Goal: Transaction & Acquisition: Purchase product/service

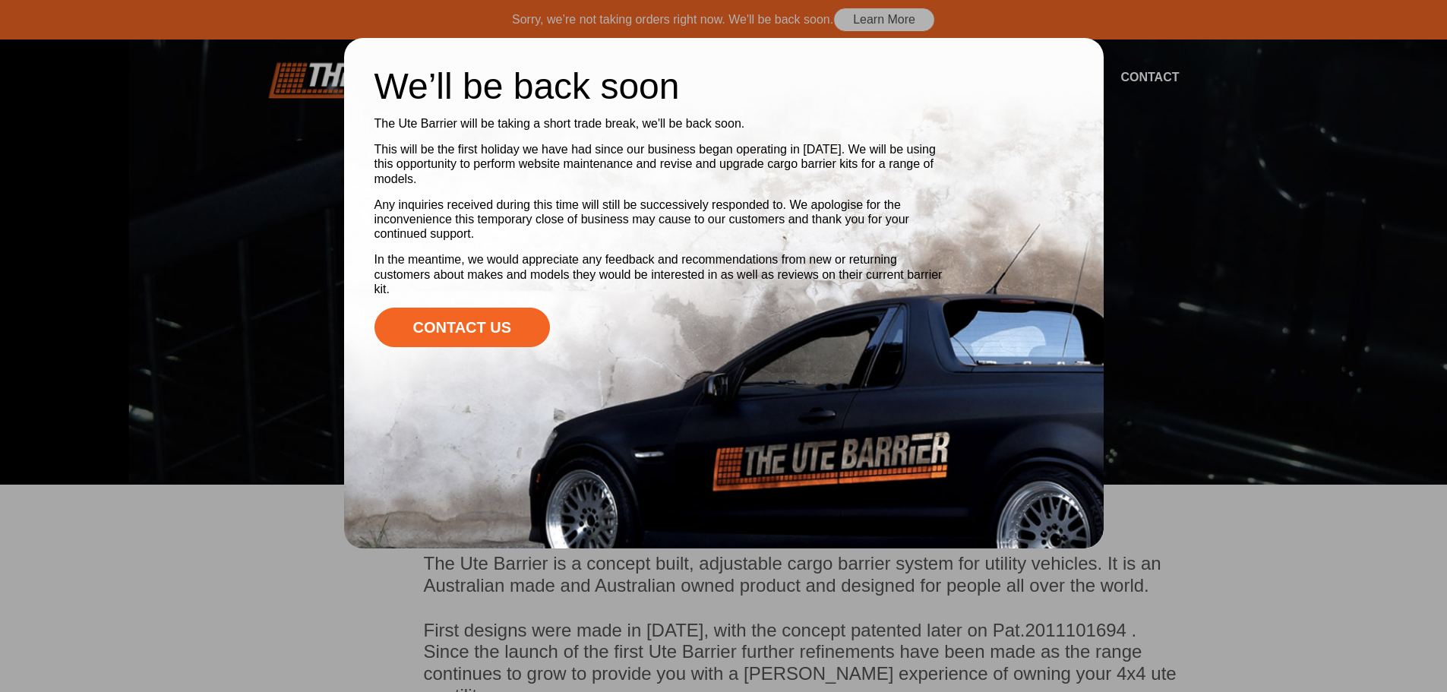
click at [1242, 120] on div at bounding box center [723, 346] width 1447 height 692
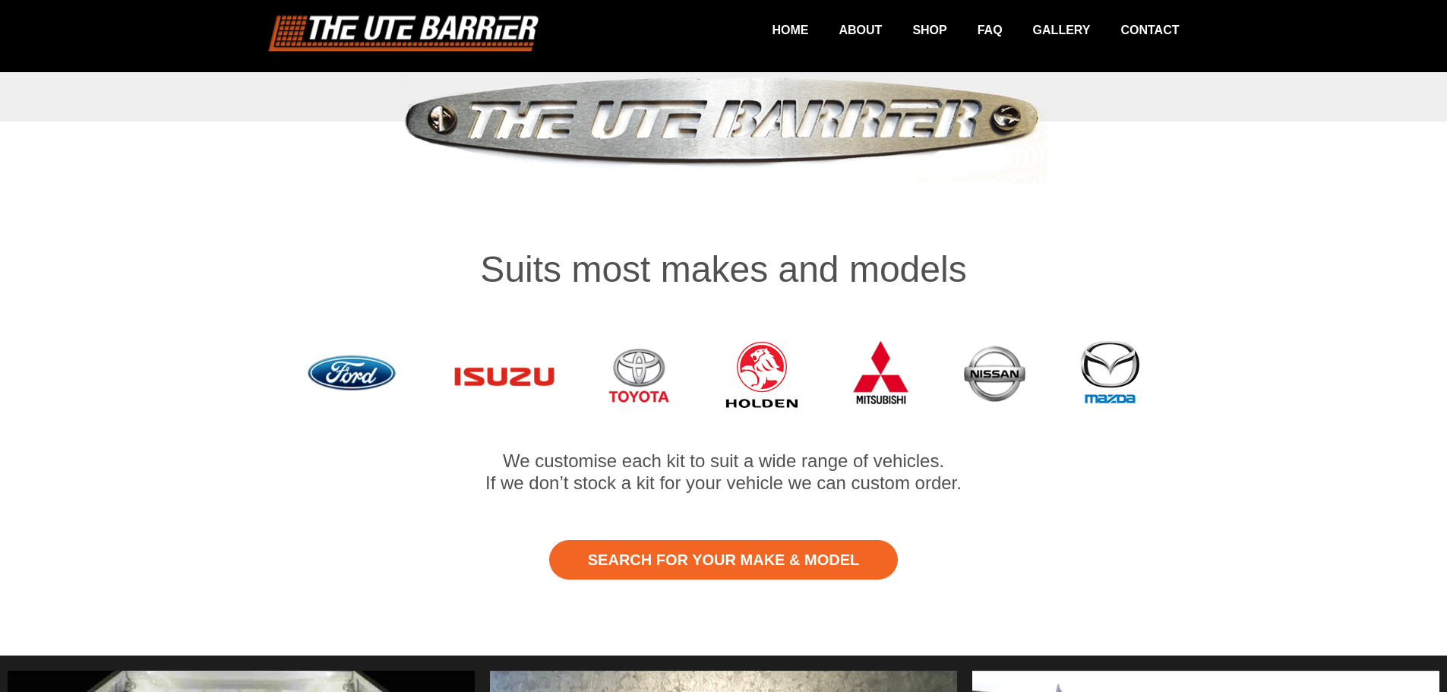
scroll to position [684, 0]
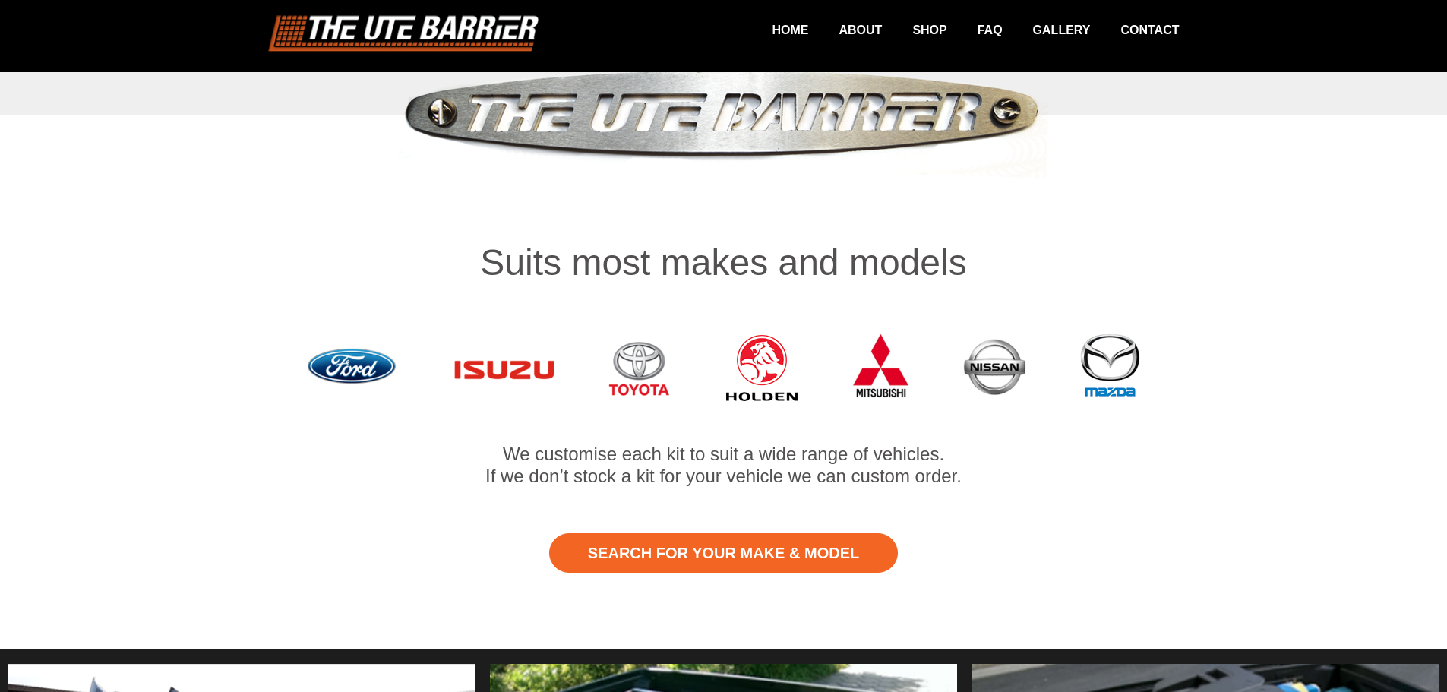
click at [882, 353] on img at bounding box center [882, 367] width 60 height 97
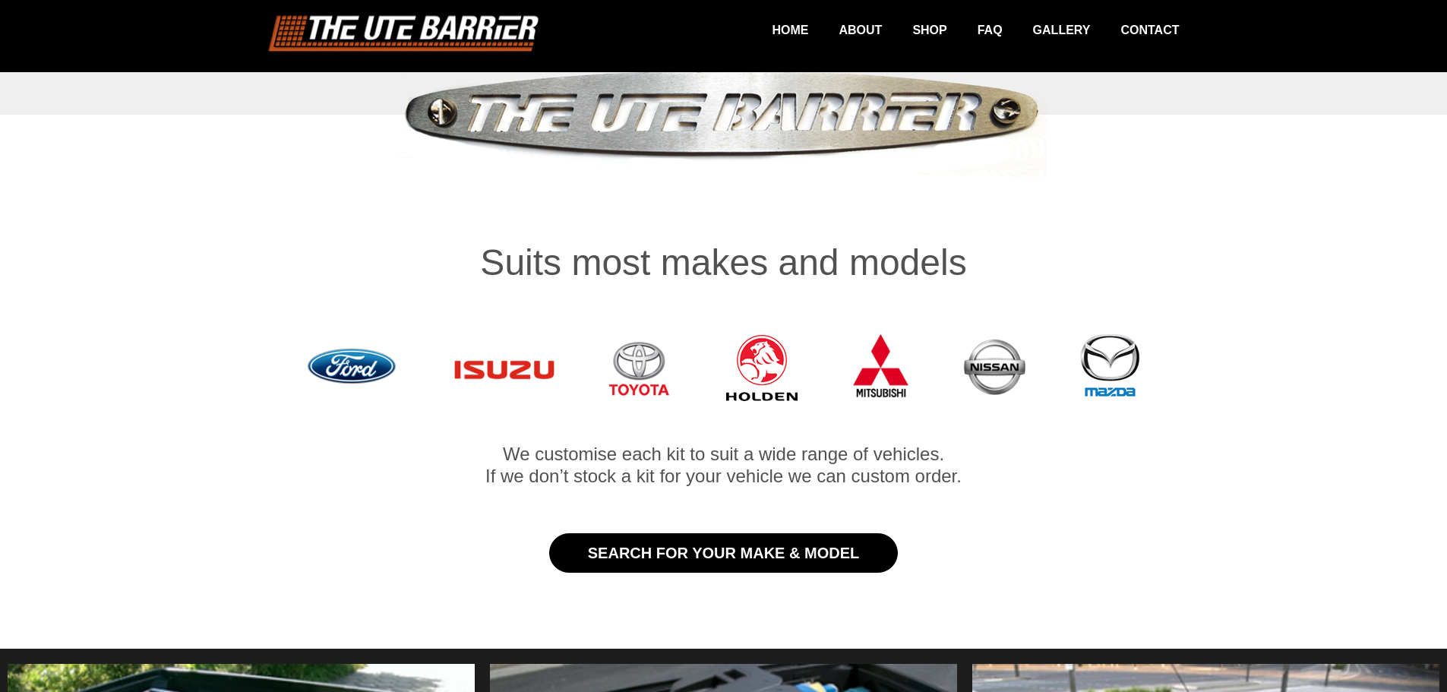
drag, startPoint x: 731, startPoint y: 527, endPoint x: 733, endPoint y: 519, distance: 8.7
click at [731, 533] on link "Search for Your Make & Model" at bounding box center [723, 553] width 349 height 40
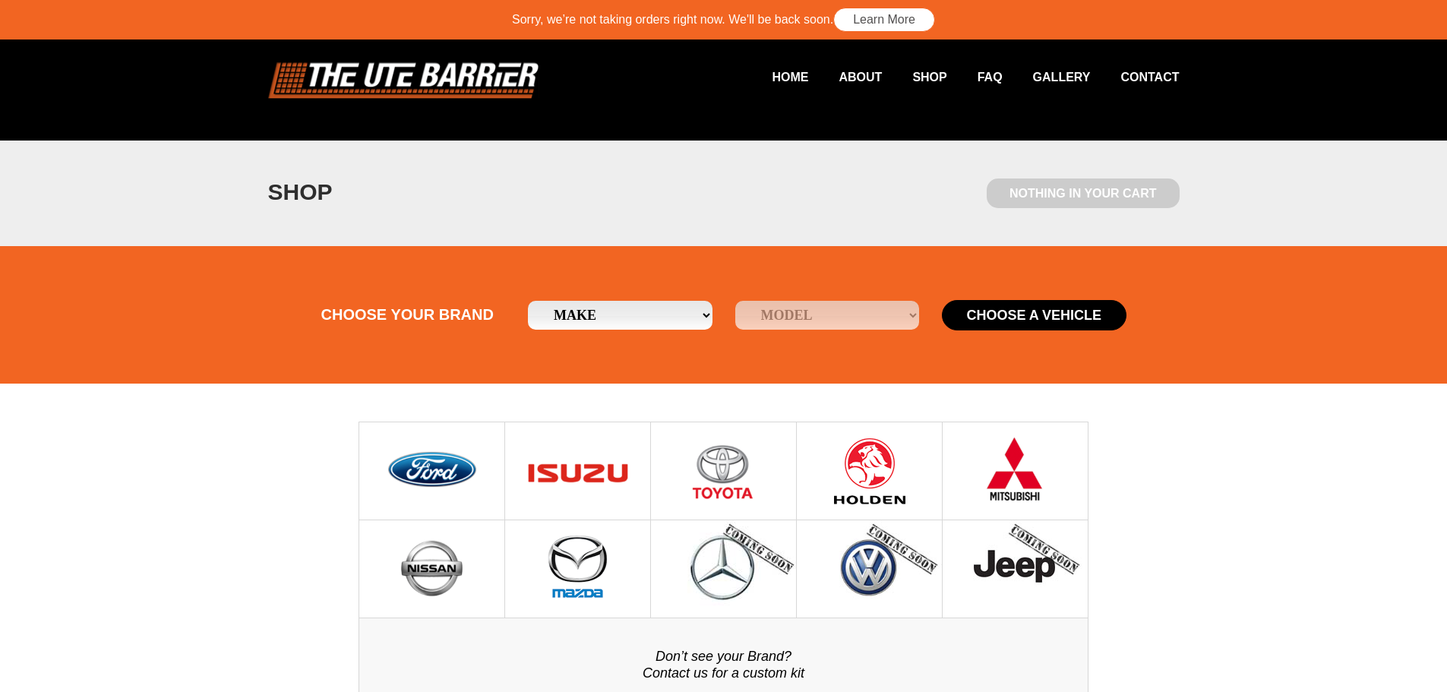
click at [573, 314] on select "Make Ford Holden [GEOGRAPHIC_DATA] Mazda Mitsubishi Nissan Toyota" at bounding box center [620, 315] width 185 height 29
select select "19"
click at [528, 301] on select "Make Ford Holden Isuzu Mazda Mitsubishi Nissan Toyota" at bounding box center [620, 315] width 185 height 29
click at [802, 312] on select "Model Triton" at bounding box center [828, 315] width 185 height 29
select select "/mitsubishi/triton"
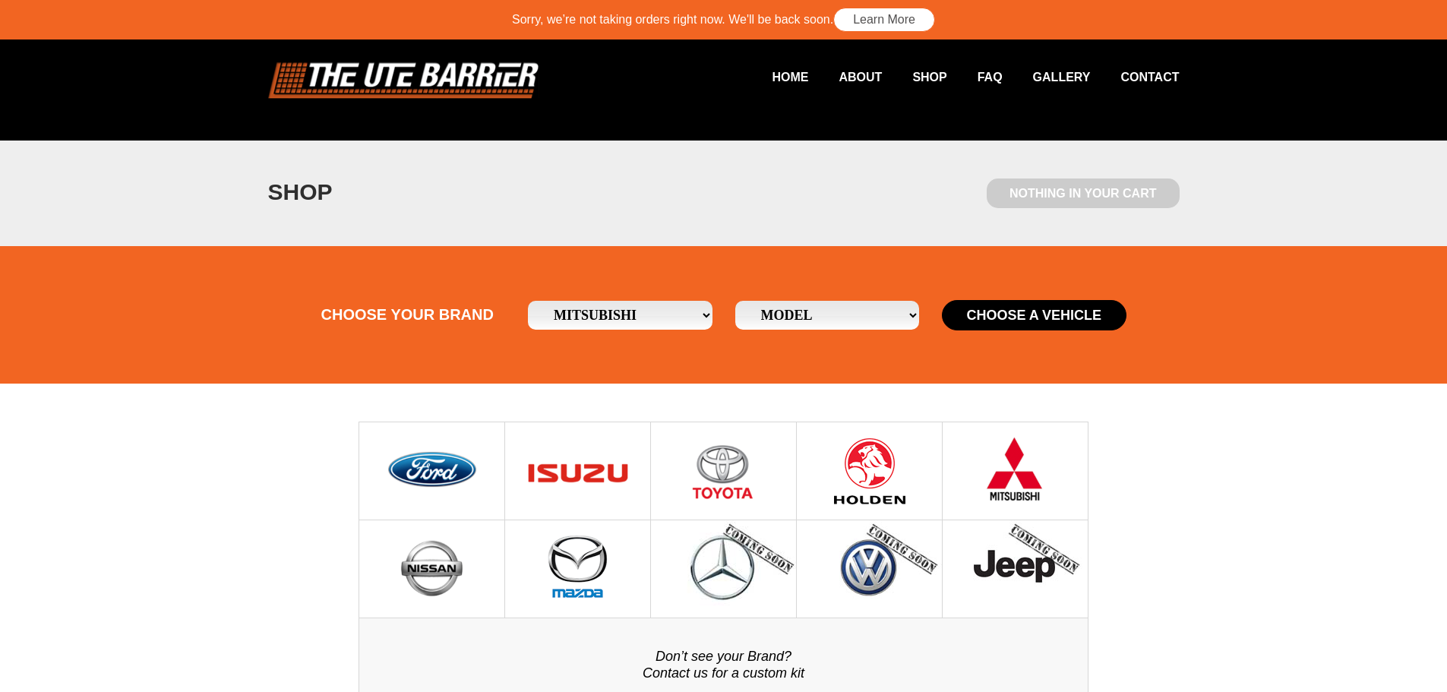
click at [736, 301] on select "Model Triton" at bounding box center [828, 315] width 185 height 29
click at [1025, 296] on section "Choose your brand Make Ford Holden Isuzu Mazda Mitsubishi Nissan Toyota Model M…" at bounding box center [723, 315] width 1447 height 138
click at [1028, 308] on button "Choose a Vehicle" at bounding box center [1034, 315] width 185 height 30
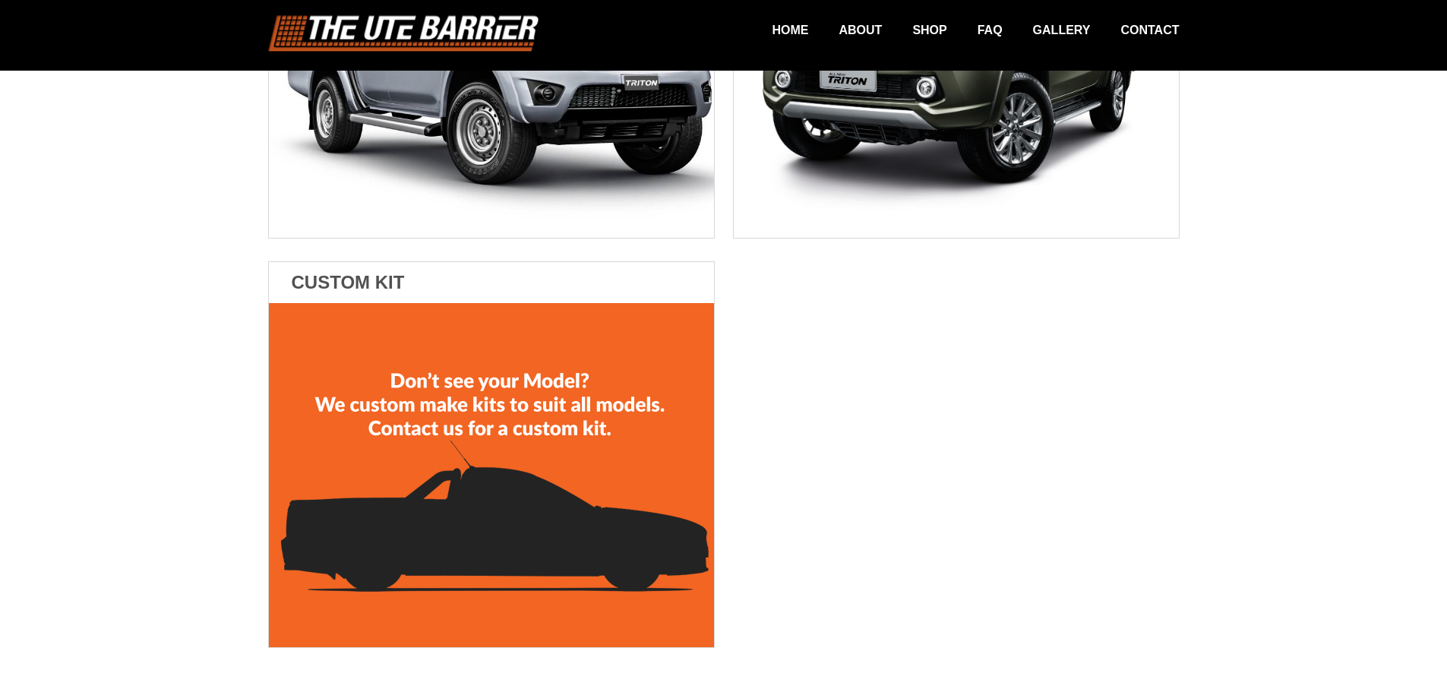
scroll to position [304, 0]
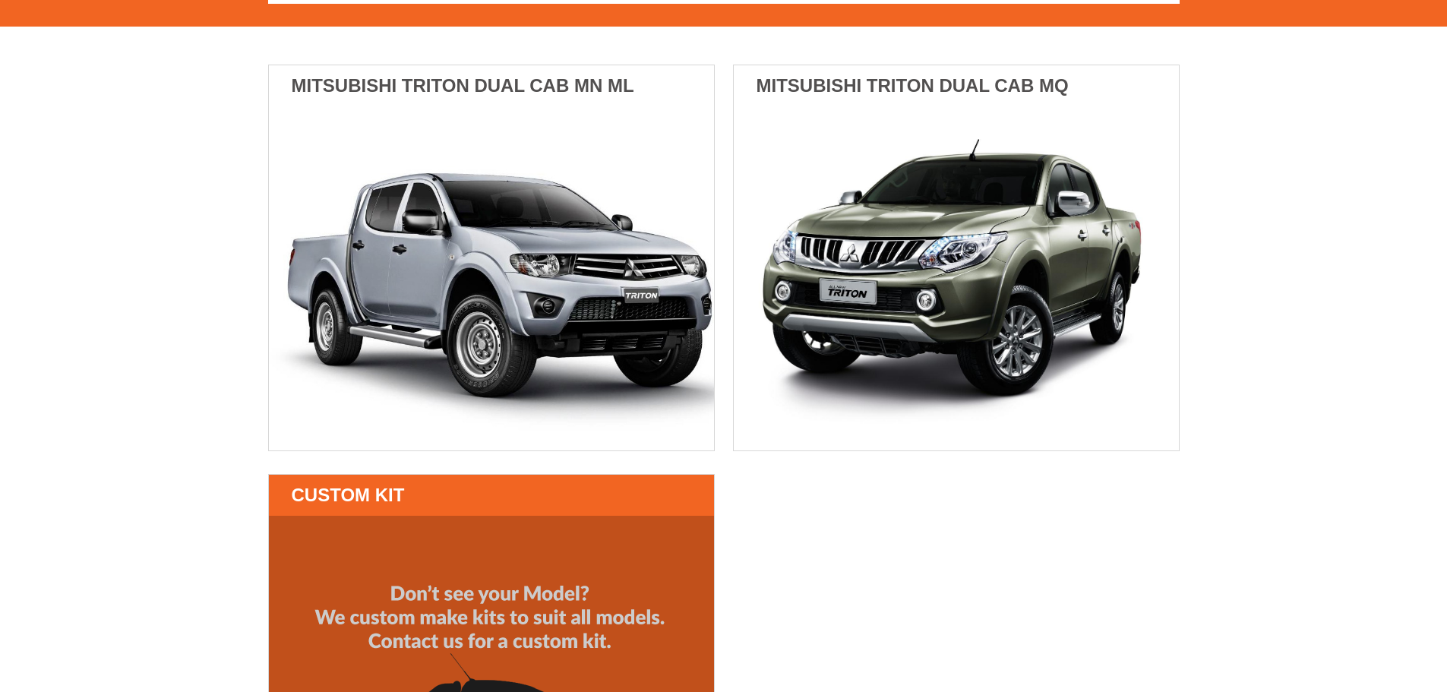
click at [530, 587] on img at bounding box center [491, 688] width 445 height 344
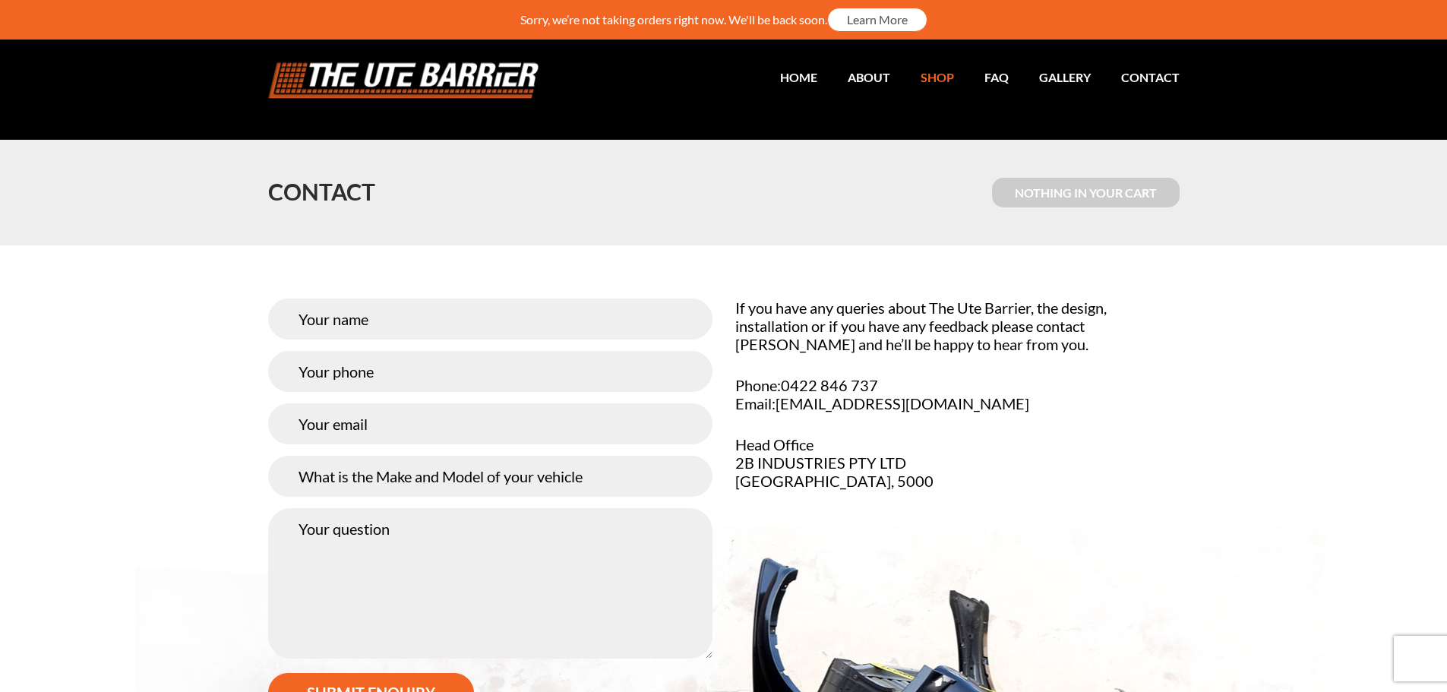
click at [940, 76] on link "Shop" at bounding box center [923, 77] width 64 height 30
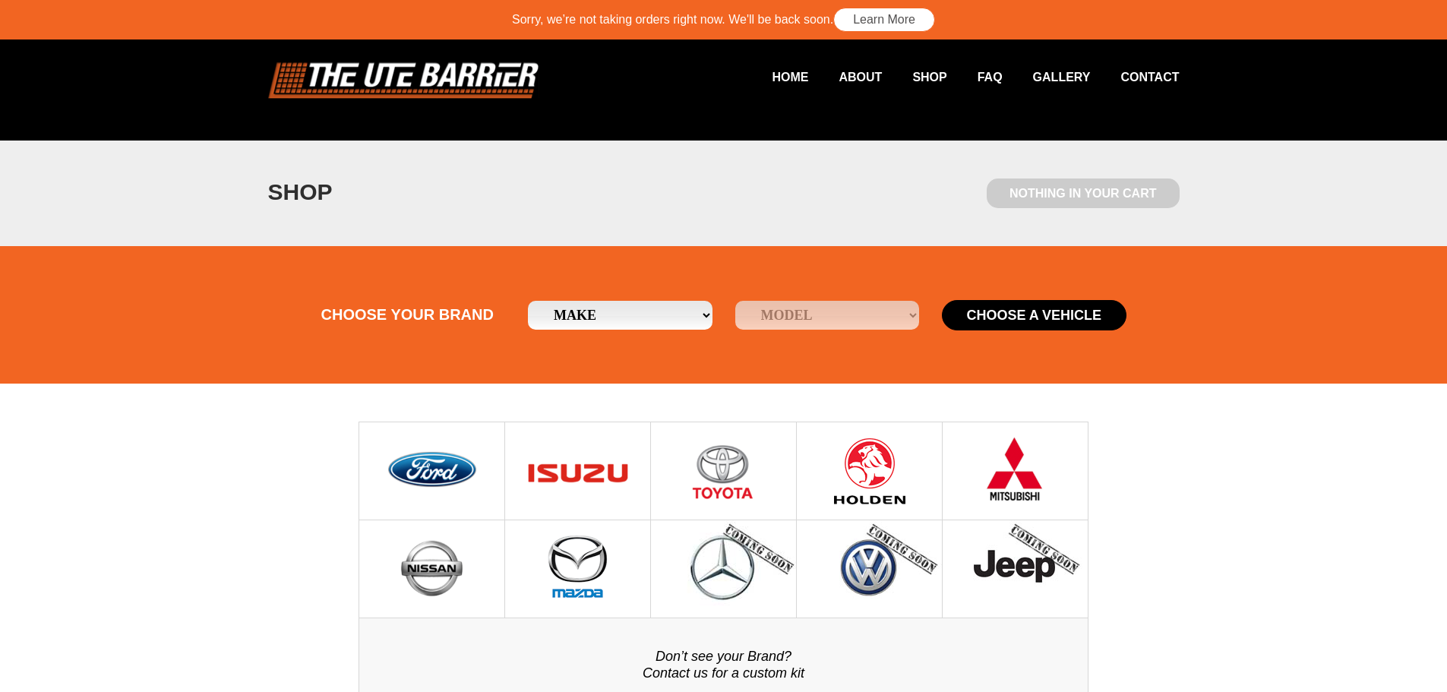
click at [631, 327] on select "Make Ford Holden [GEOGRAPHIC_DATA] Mazda Mitsubishi Nissan Toyota" at bounding box center [620, 315] width 185 height 29
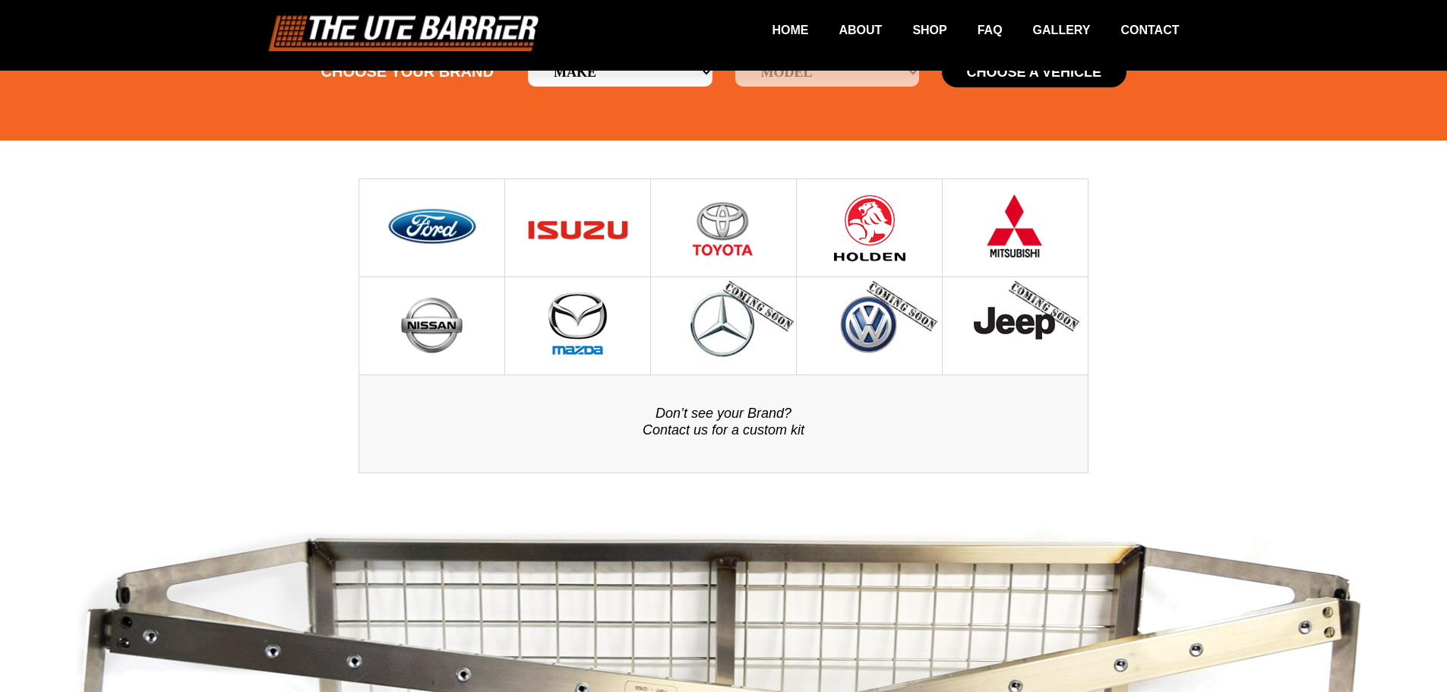
scroll to position [228, 0]
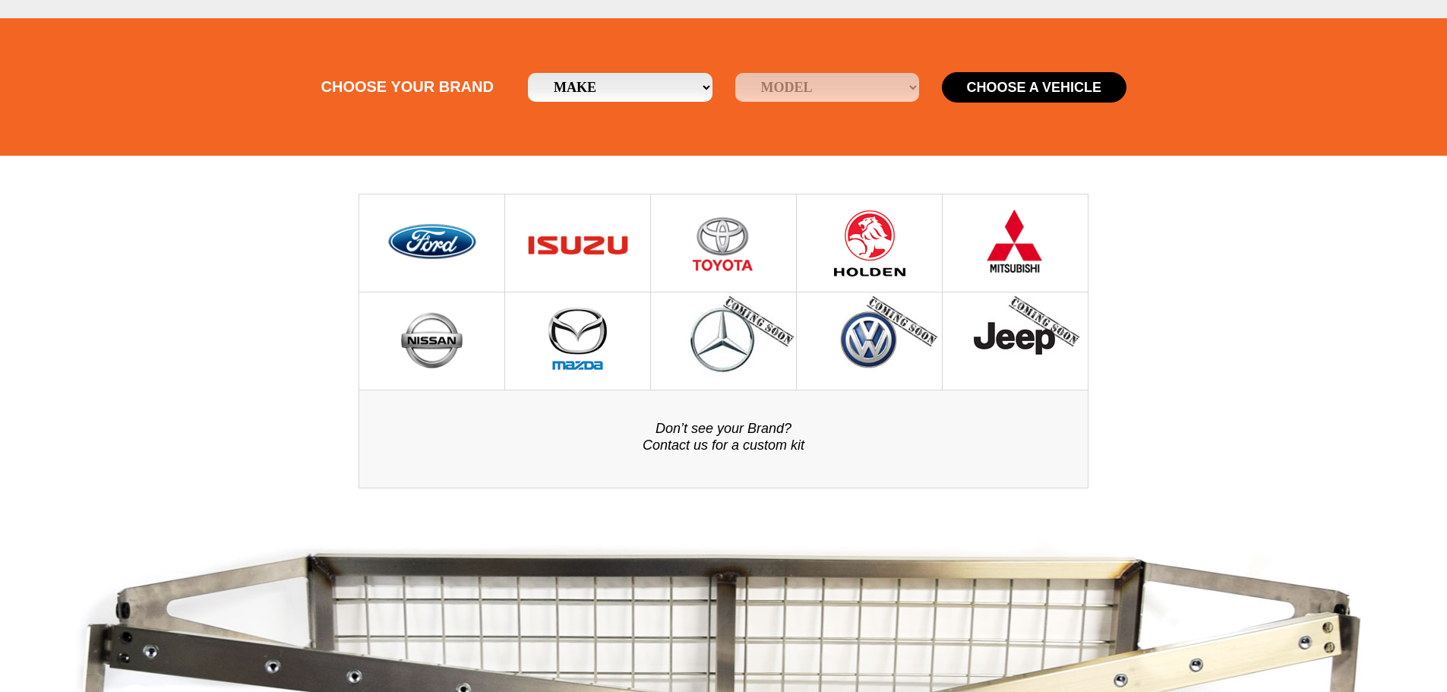
click at [1033, 242] on img at bounding box center [1016, 243] width 60 height 97
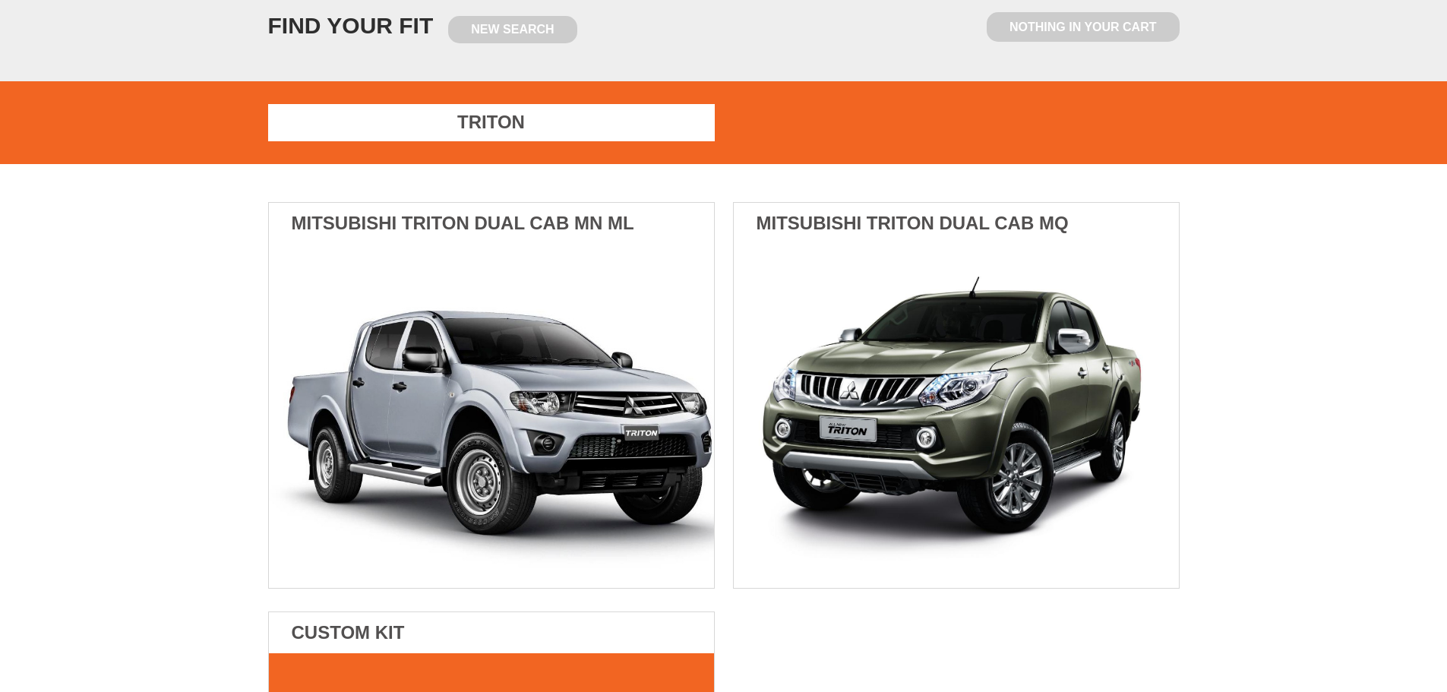
scroll to position [228, 0]
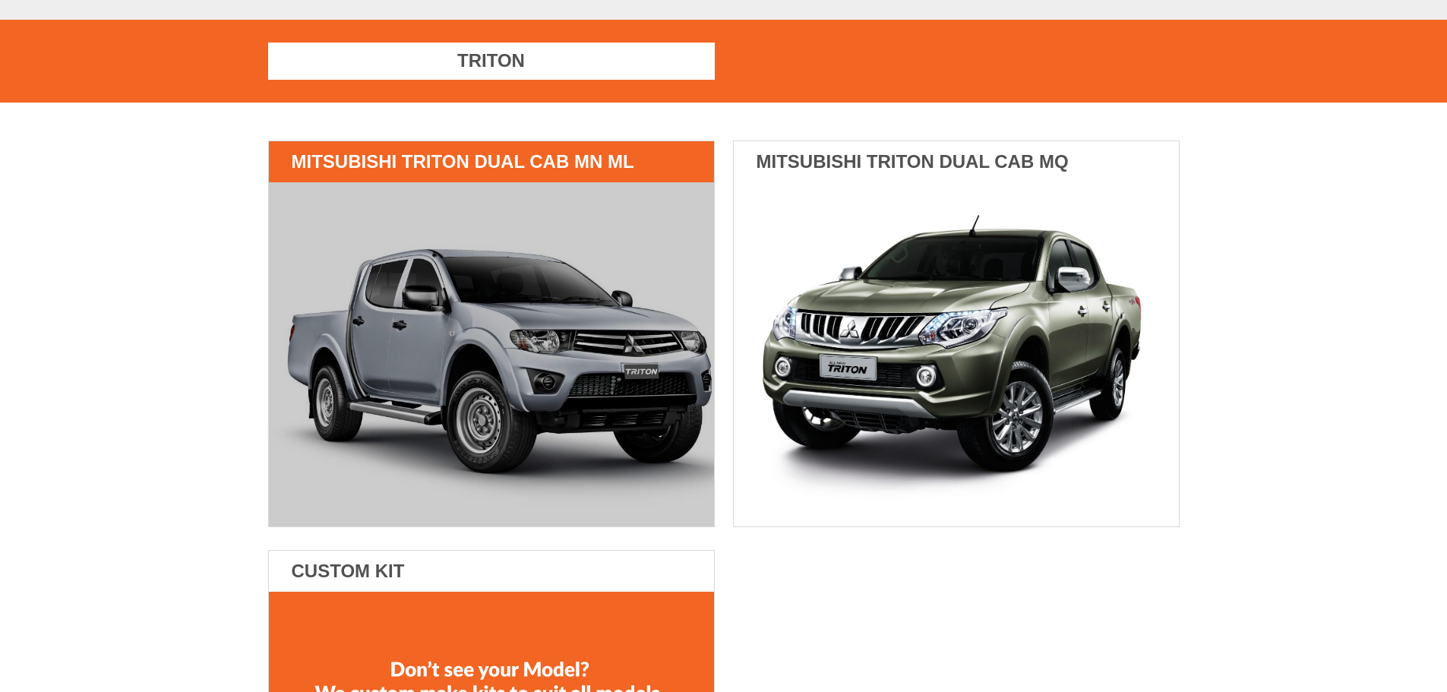
click at [416, 246] on img at bounding box center [491, 354] width 445 height 344
click at [468, 157] on h3 "Mitsubishi Triton Dual Cab Mn ML" at bounding box center [491, 161] width 445 height 41
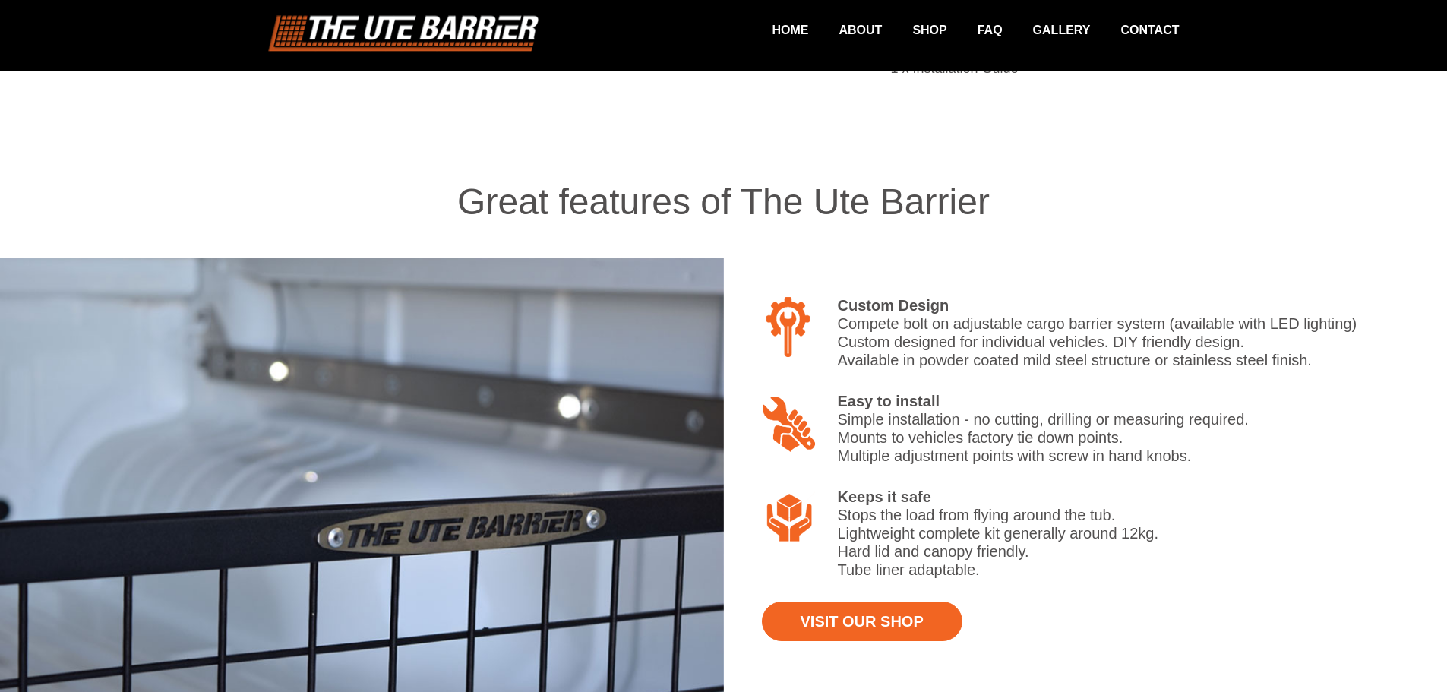
scroll to position [758, 0]
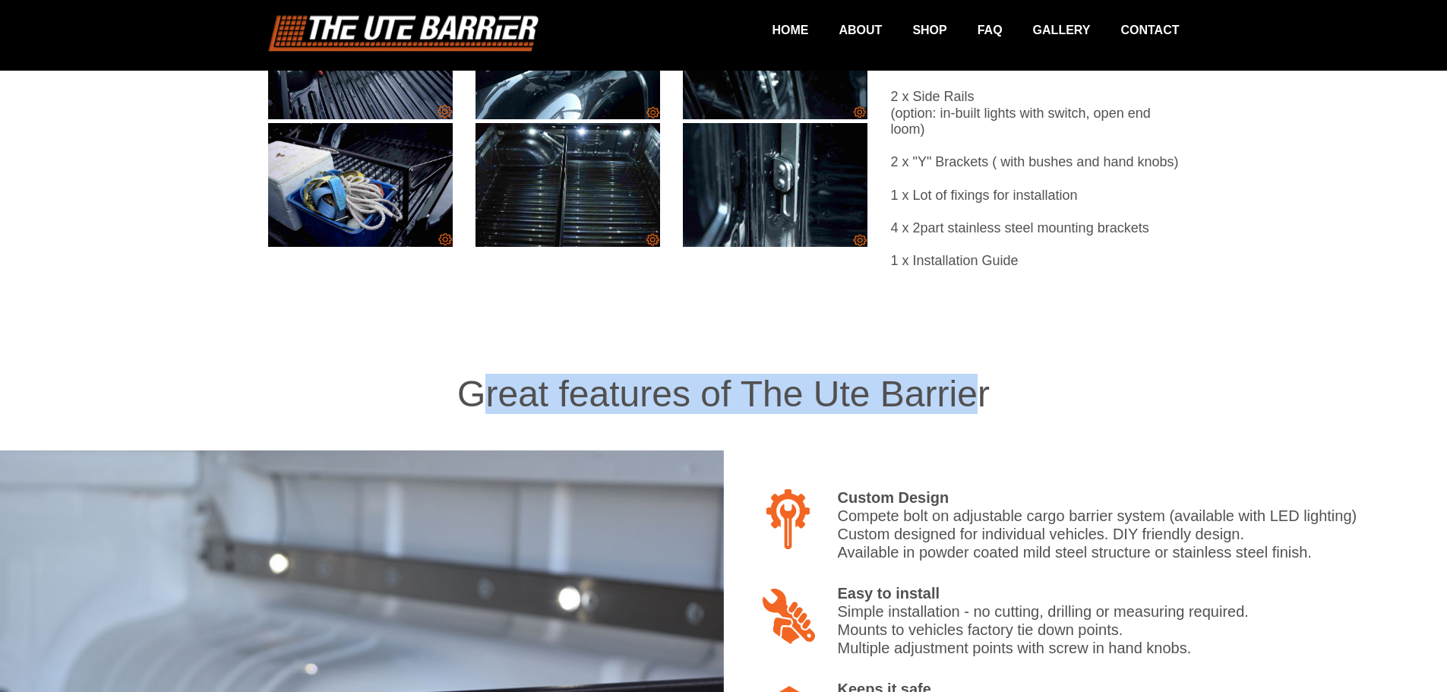
drag, startPoint x: 612, startPoint y: 397, endPoint x: 979, endPoint y: 389, distance: 367.1
click at [979, 389] on h2 "Great features of The Ute Barrier" at bounding box center [723, 360] width 1447 height 105
click at [982, 389] on h2 "Great features of The Ute Barrier" at bounding box center [723, 360] width 1447 height 105
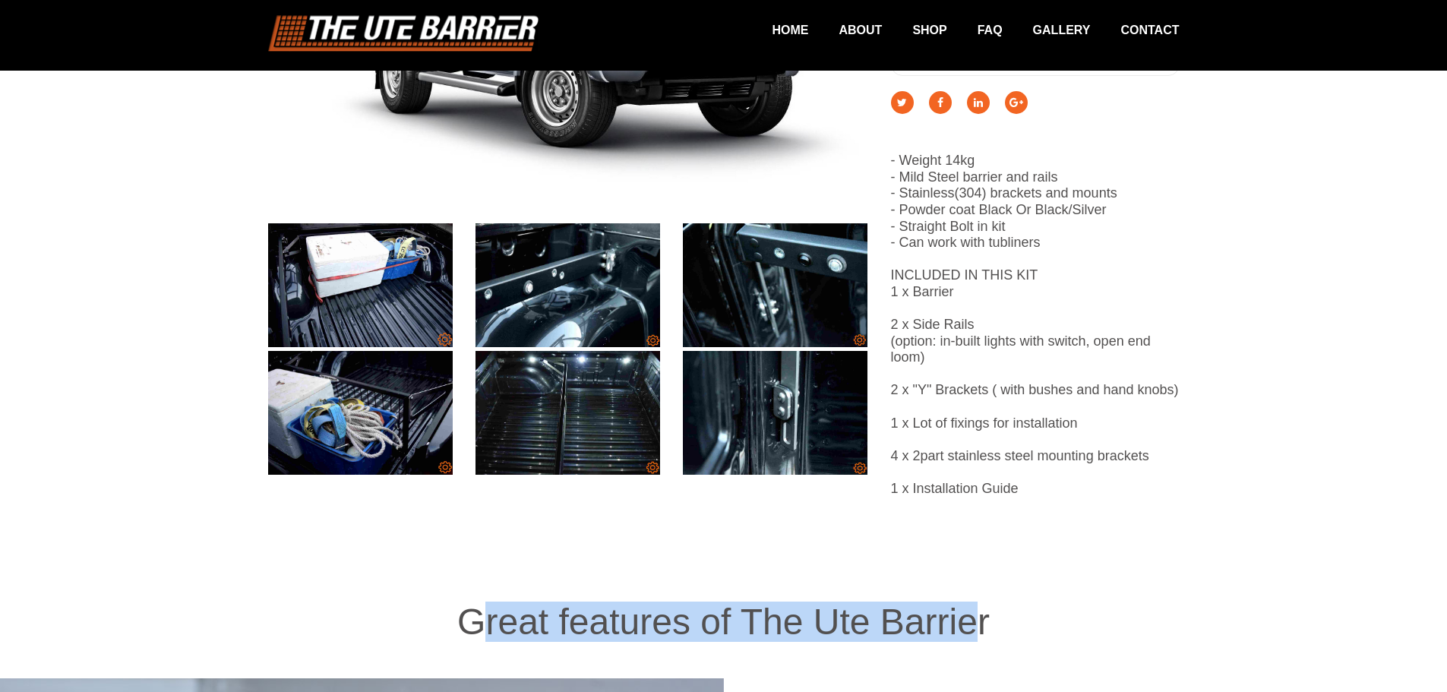
scroll to position [150, 0]
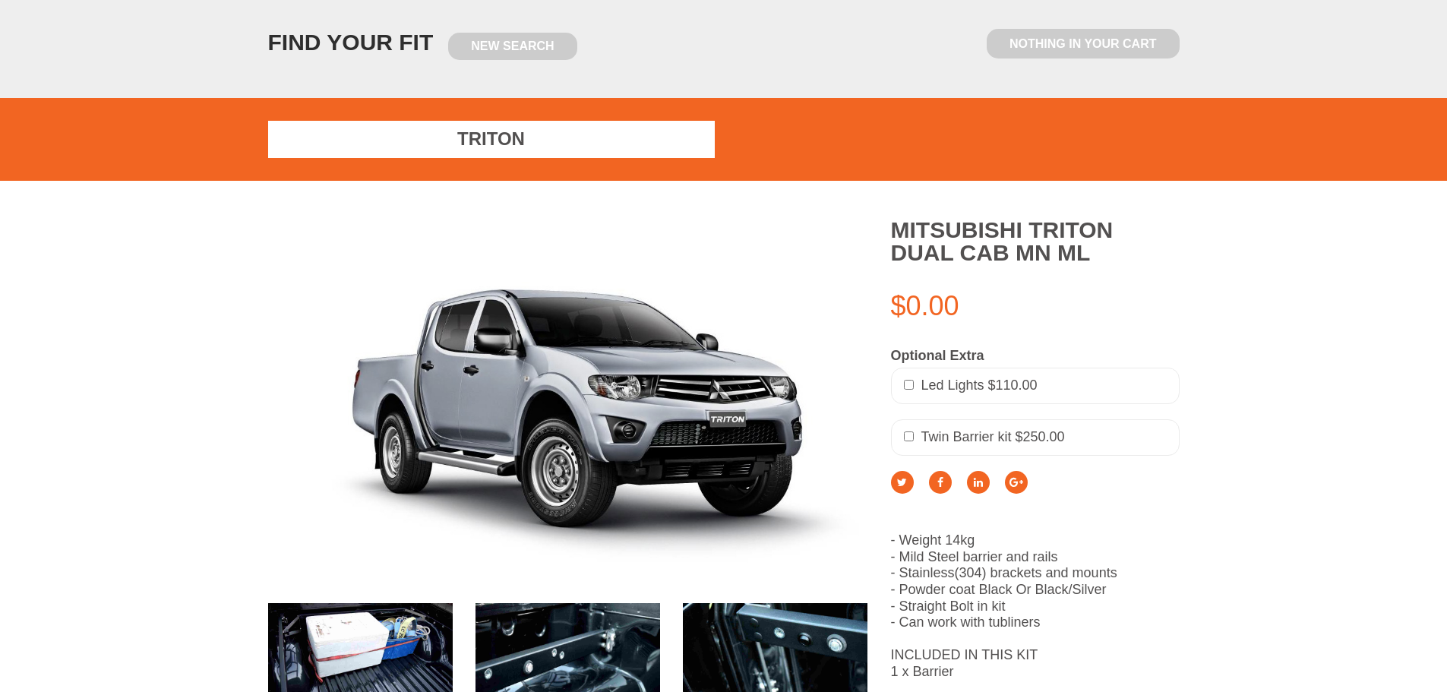
click at [908, 439] on input "checkbox" at bounding box center [909, 437] width 10 height 10
checkbox input "true"
click at [916, 379] on div "Led Lights $110.00" at bounding box center [1035, 386] width 289 height 36
click at [910, 387] on input "checkbox" at bounding box center [909, 385] width 10 height 10
checkbox input "true"
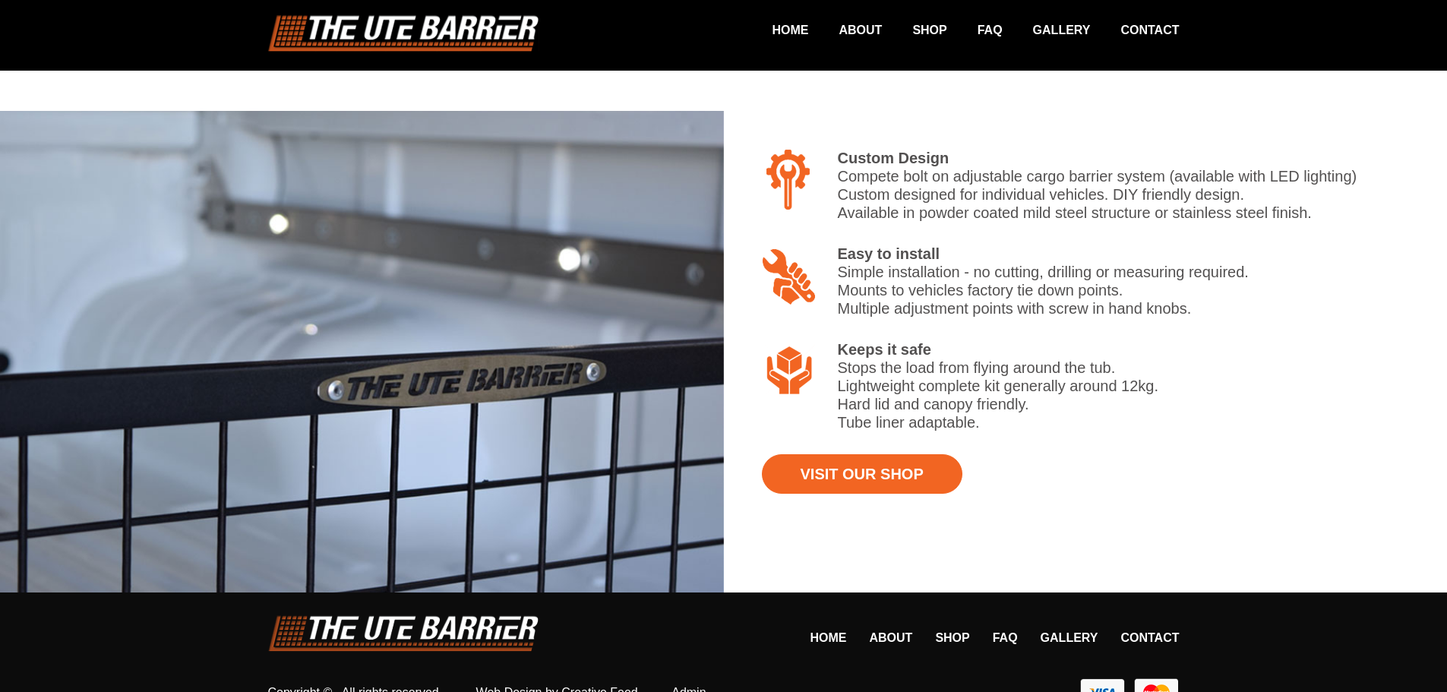
scroll to position [1137, 0]
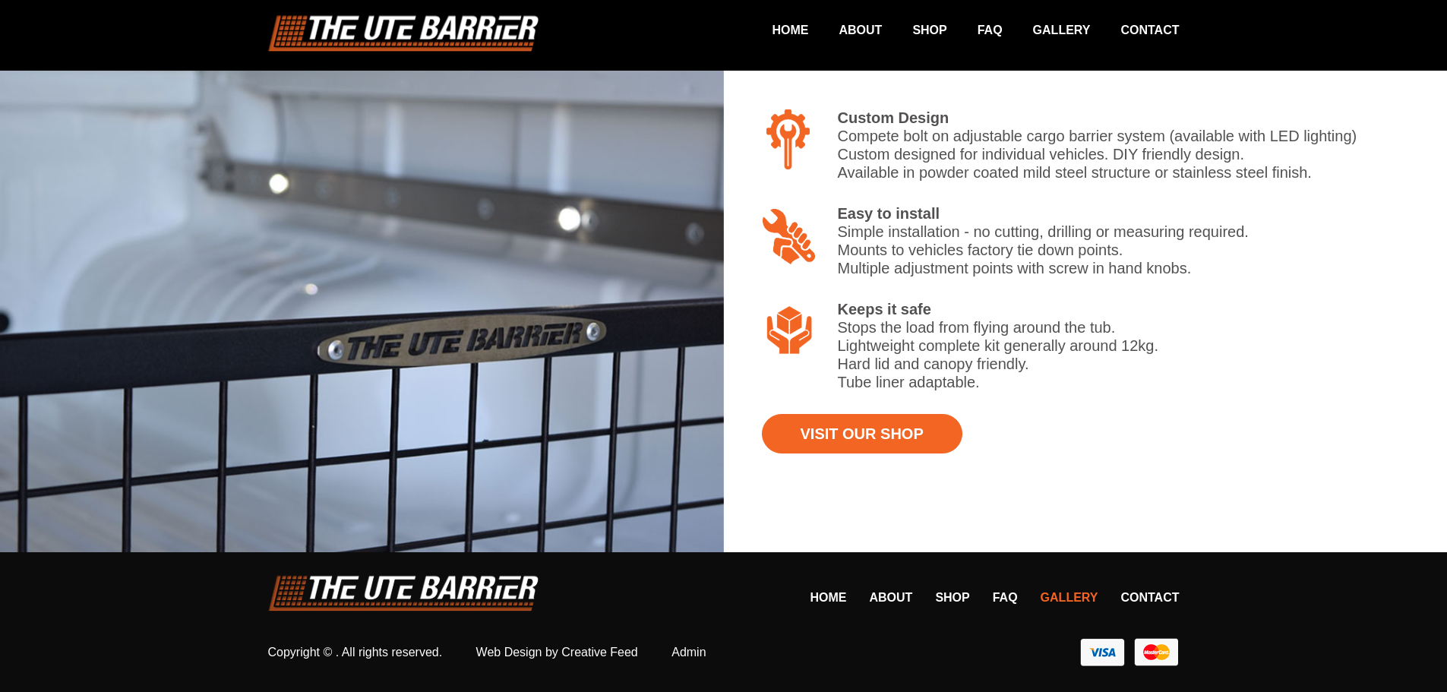
click at [1080, 596] on link "Gallery" at bounding box center [1070, 597] width 58 height 13
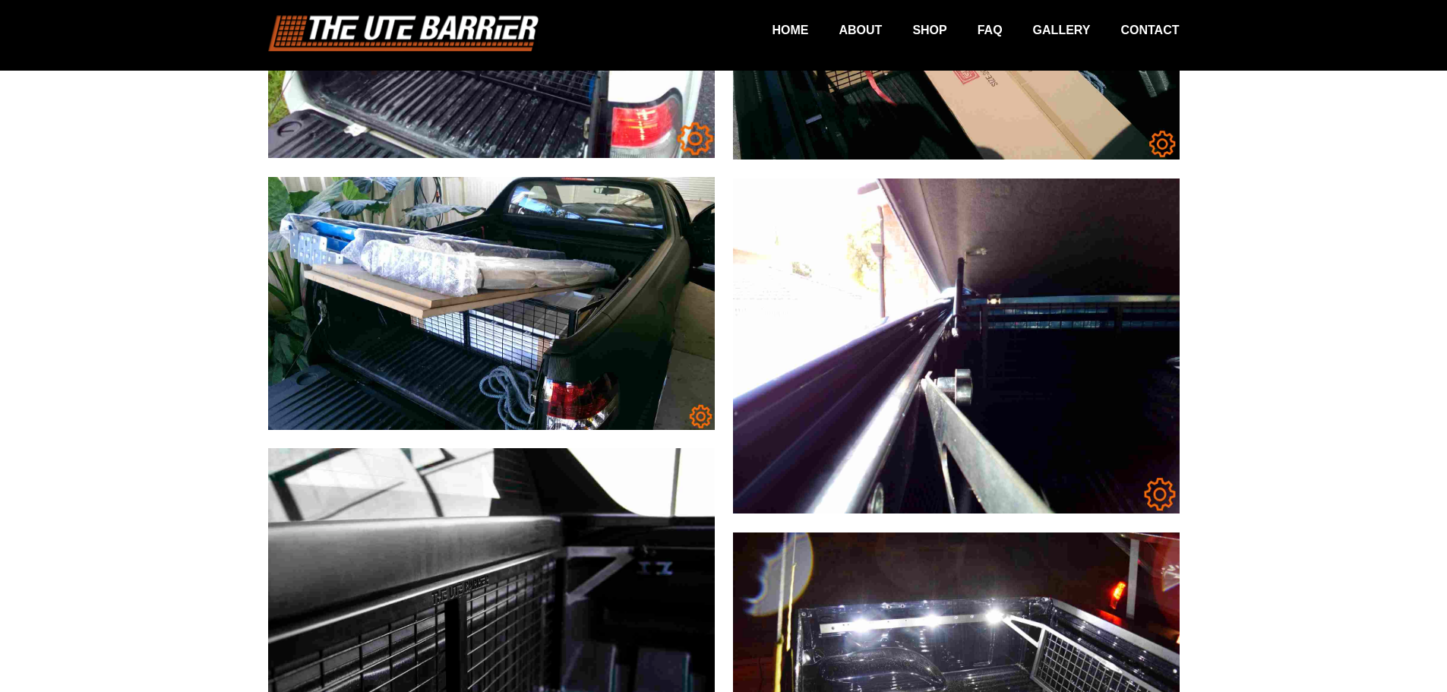
scroll to position [2963, 0]
